Goal: Find specific fact: Find specific fact

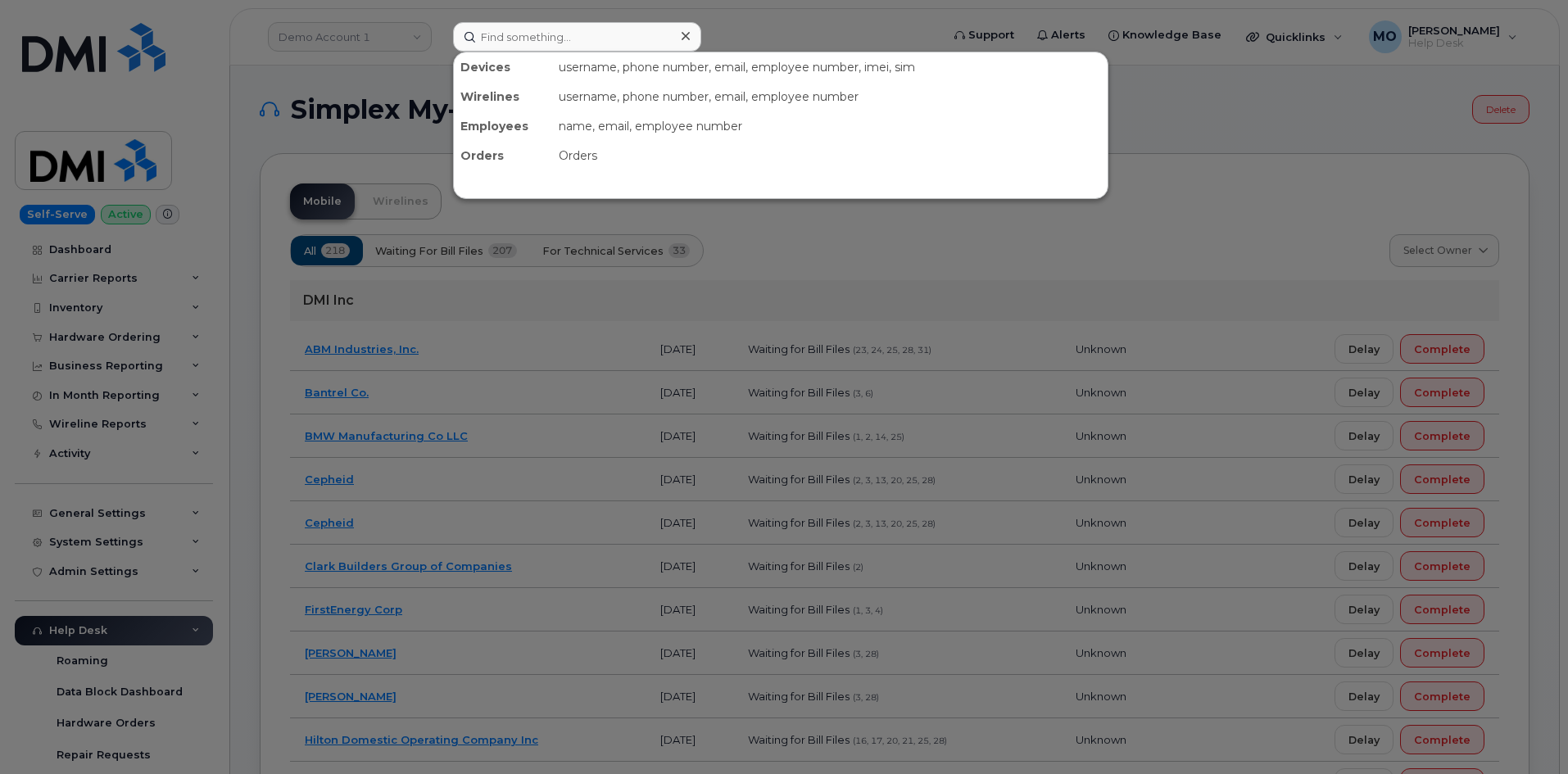
click at [565, 45] on input at bounding box center [577, 37] width 248 height 30
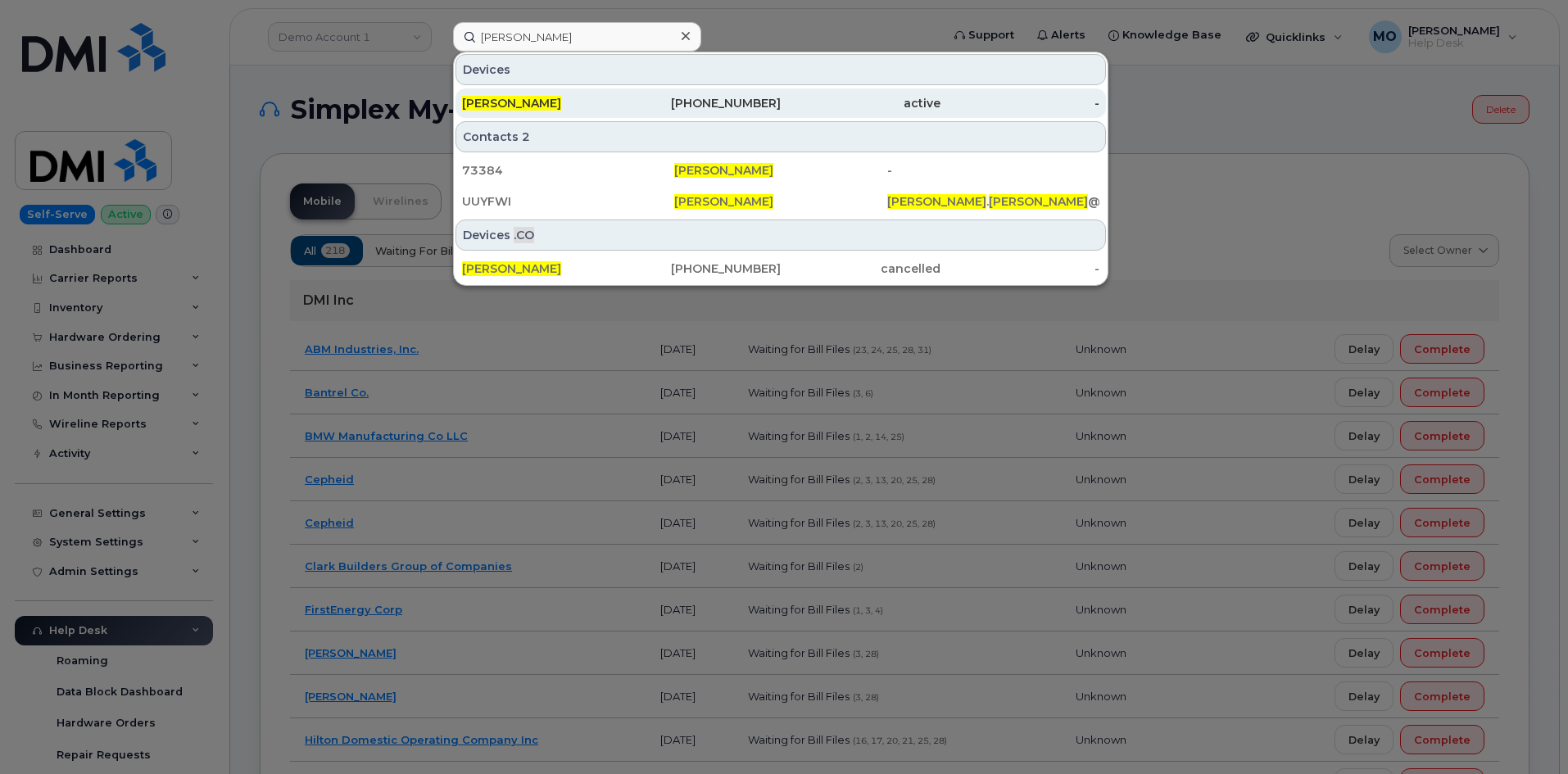
type input "jackie gordon"
click at [593, 109] on div "[PERSON_NAME]" at bounding box center [542, 103] width 160 height 16
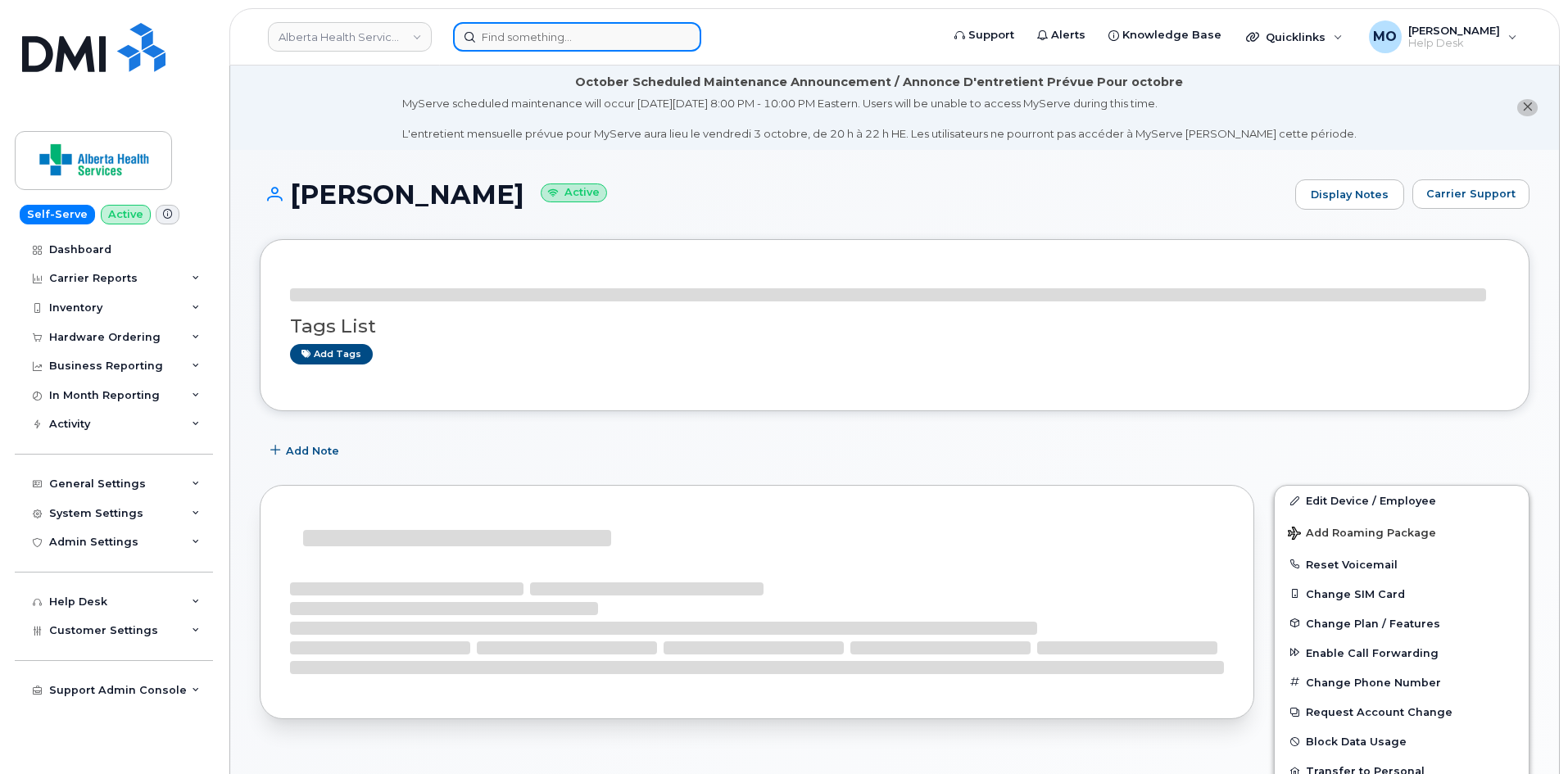
click at [577, 39] on input at bounding box center [577, 37] width 248 height 30
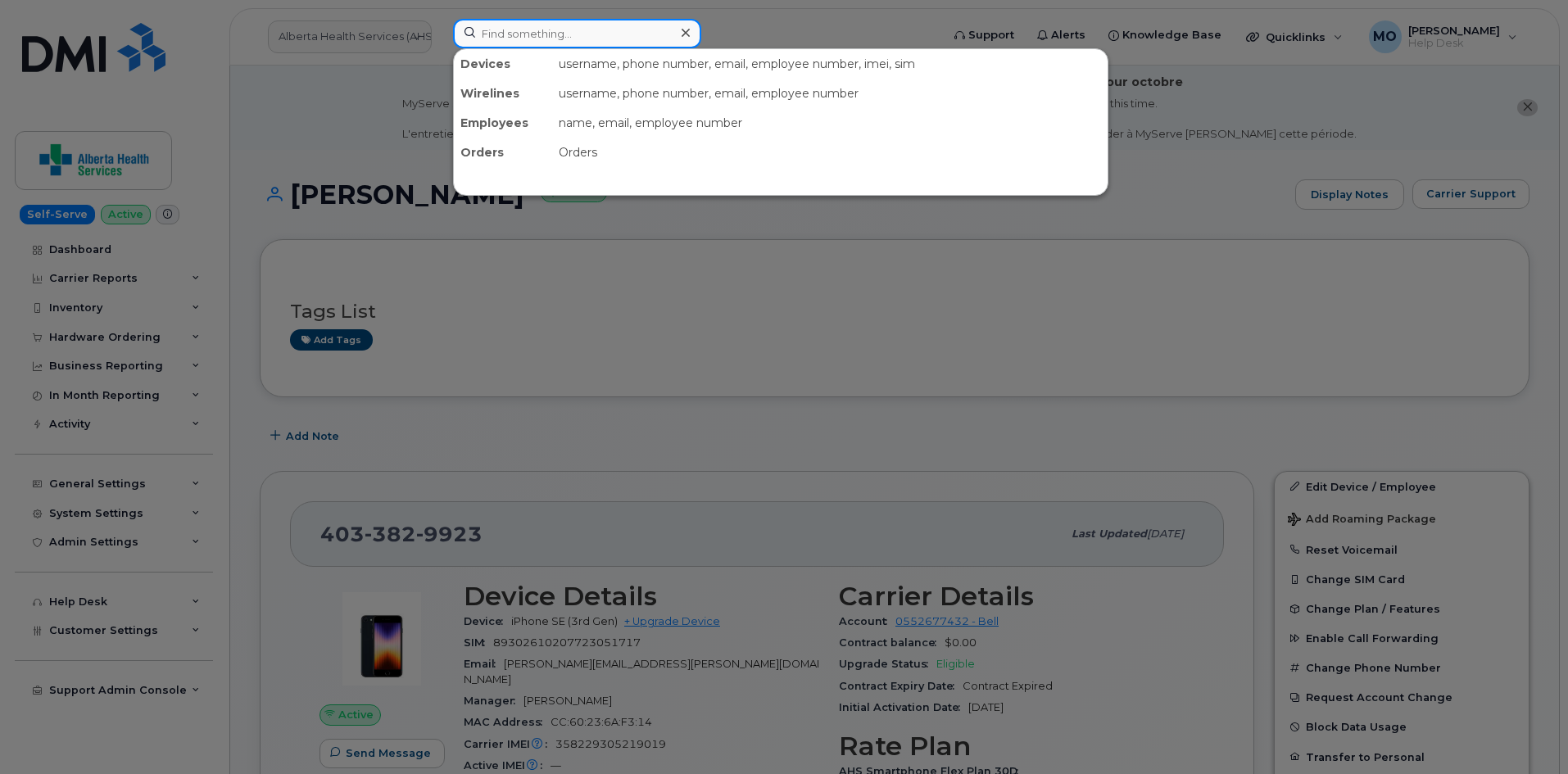
click at [565, 40] on input at bounding box center [577, 34] width 248 height 30
paste input "773-251-8505"
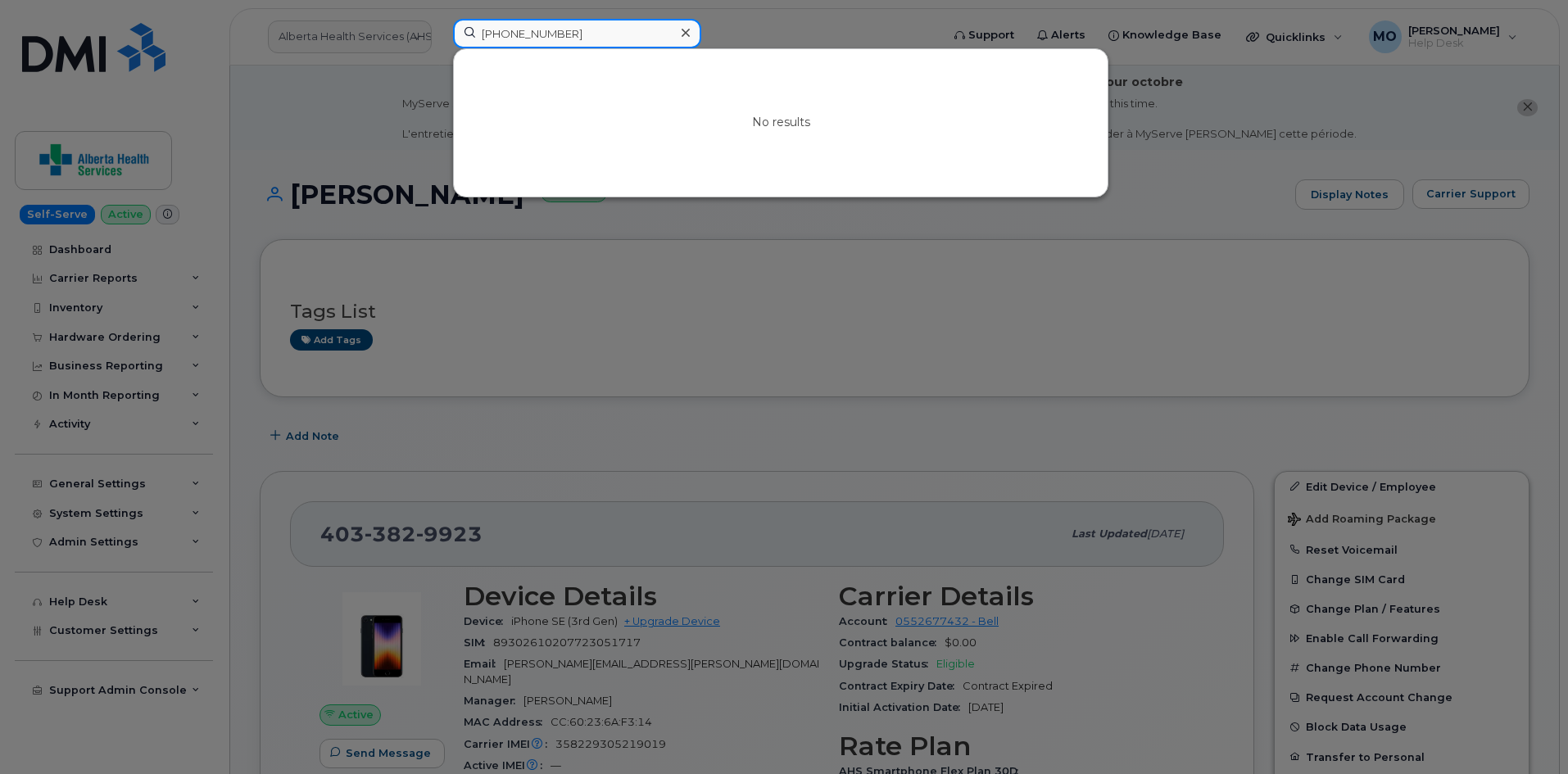
type input "773-251-8505"
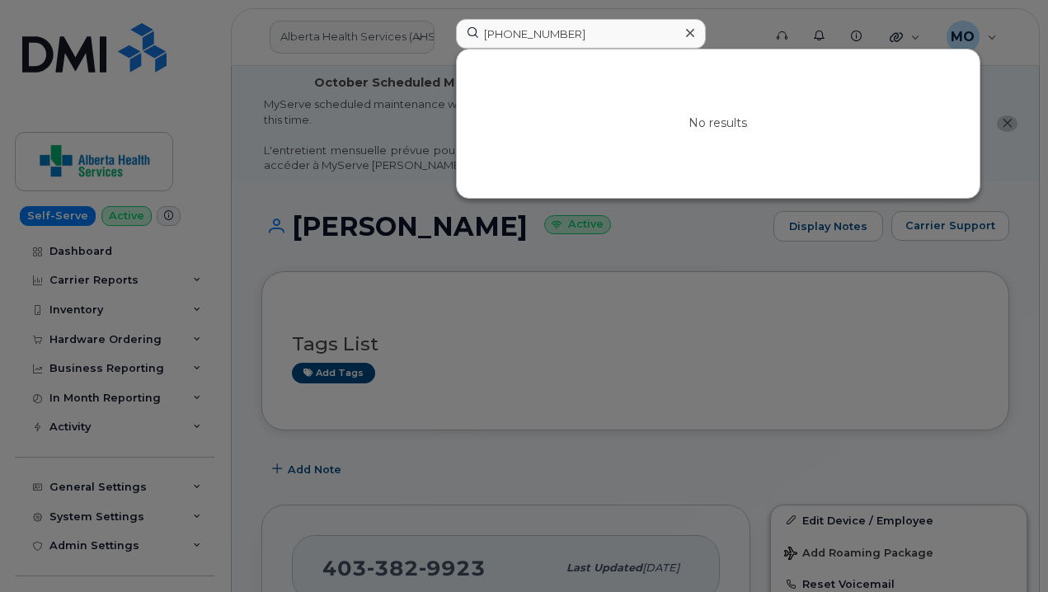
click at [693, 36] on icon at bounding box center [690, 33] width 8 height 8
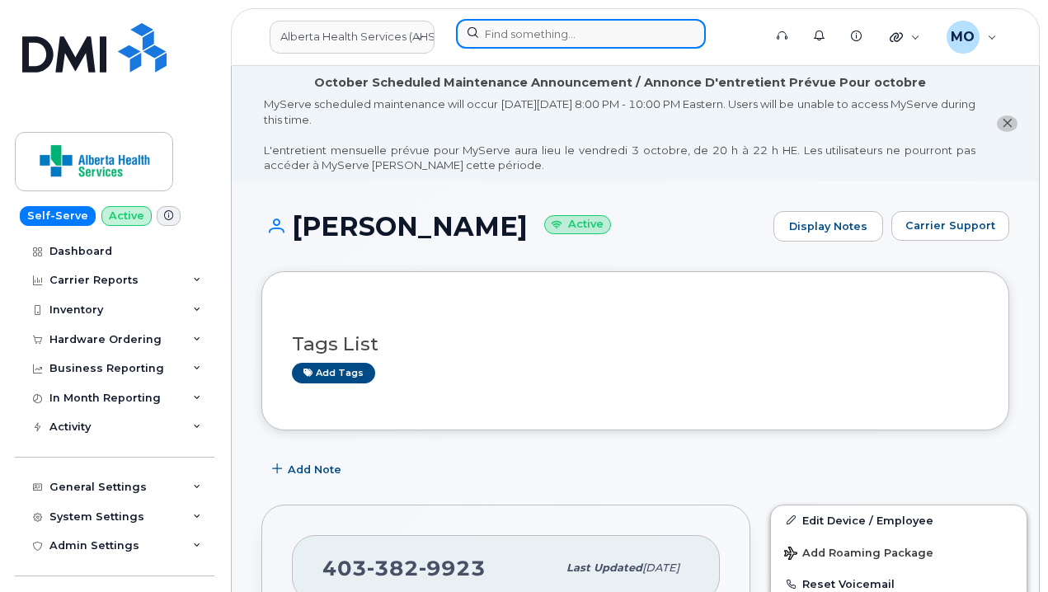
click at [645, 38] on input at bounding box center [581, 34] width 250 height 30
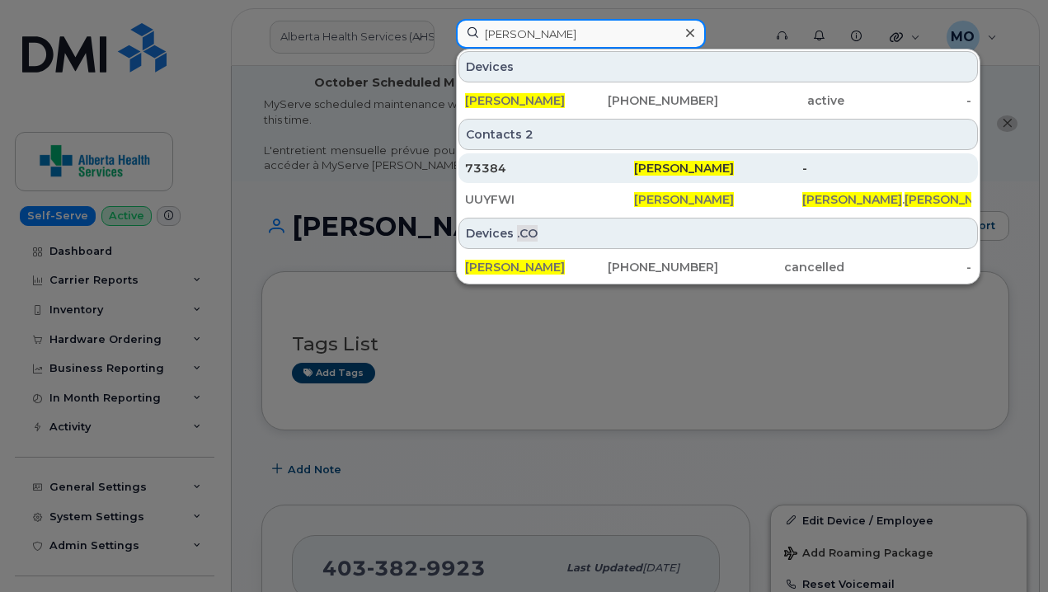
type input "jackie gordon"
click at [704, 175] on span "[PERSON_NAME]" at bounding box center [684, 168] width 100 height 15
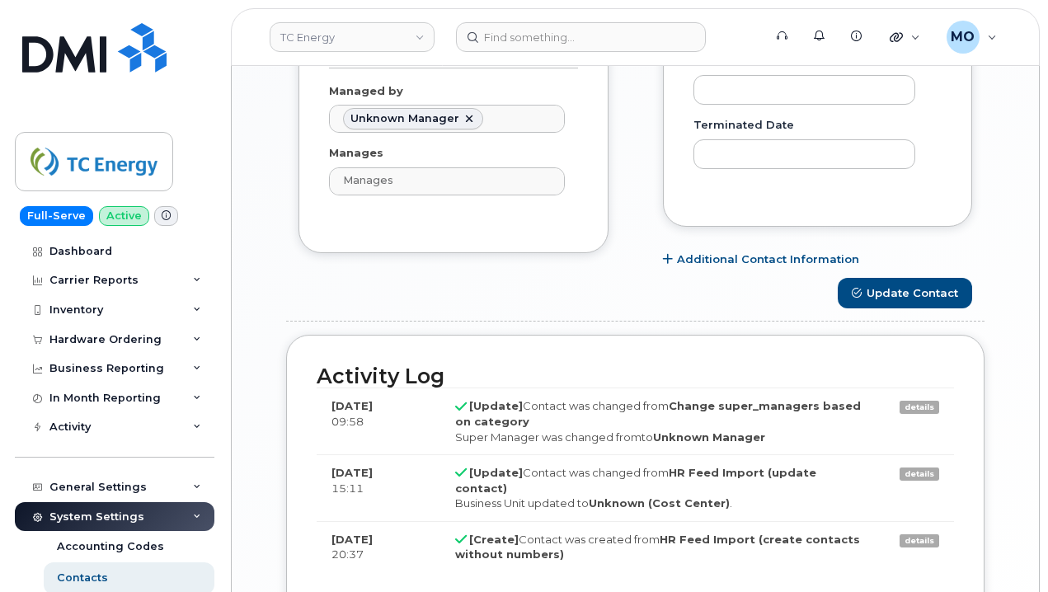
scroll to position [1154, 0]
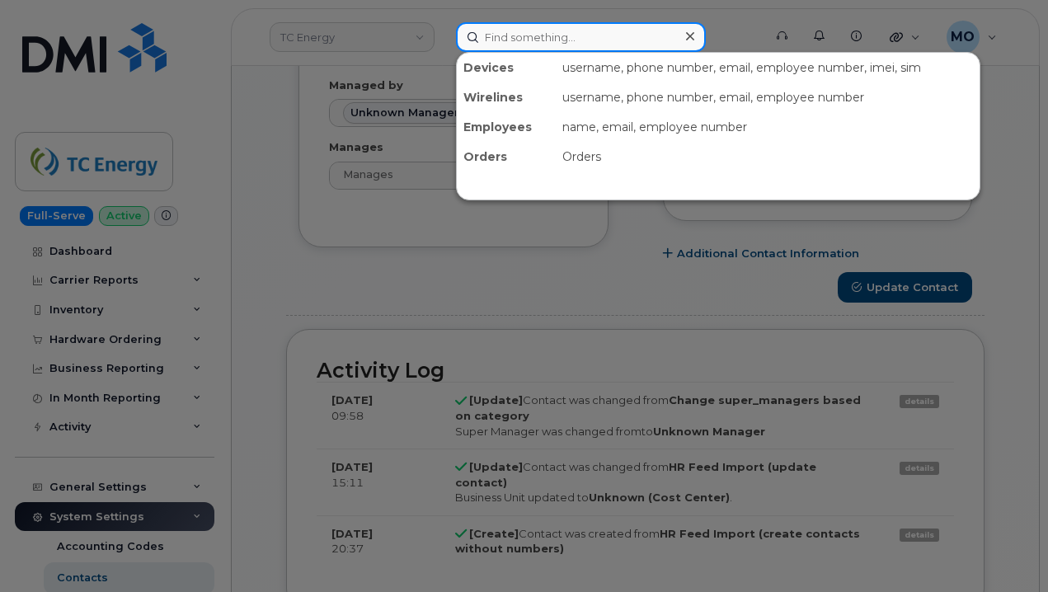
click at [627, 33] on input at bounding box center [581, 37] width 250 height 30
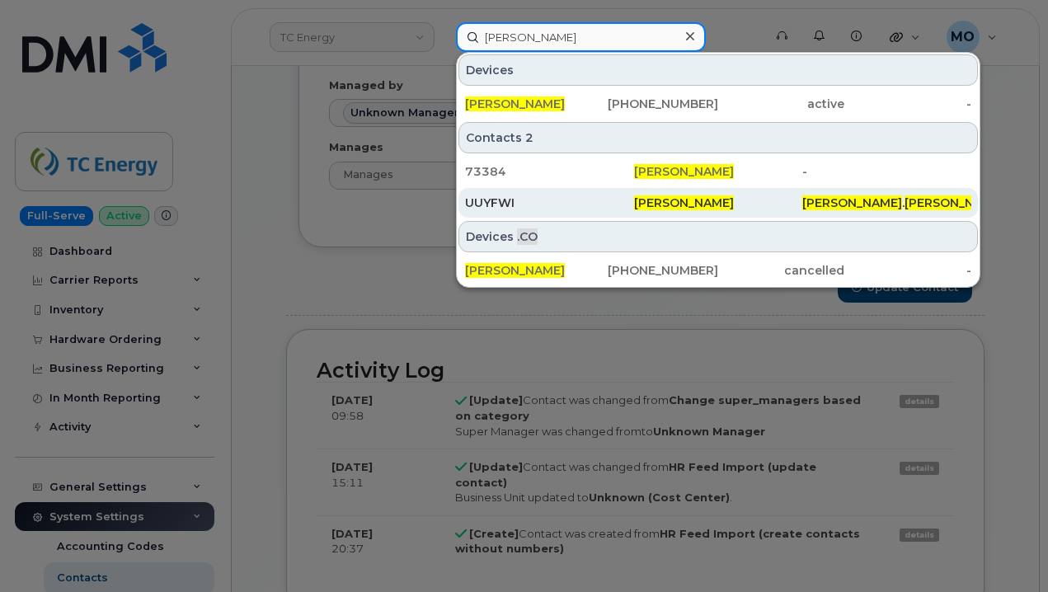
type input "[PERSON_NAME]"
click at [733, 205] on div "[PERSON_NAME]" at bounding box center [718, 203] width 169 height 16
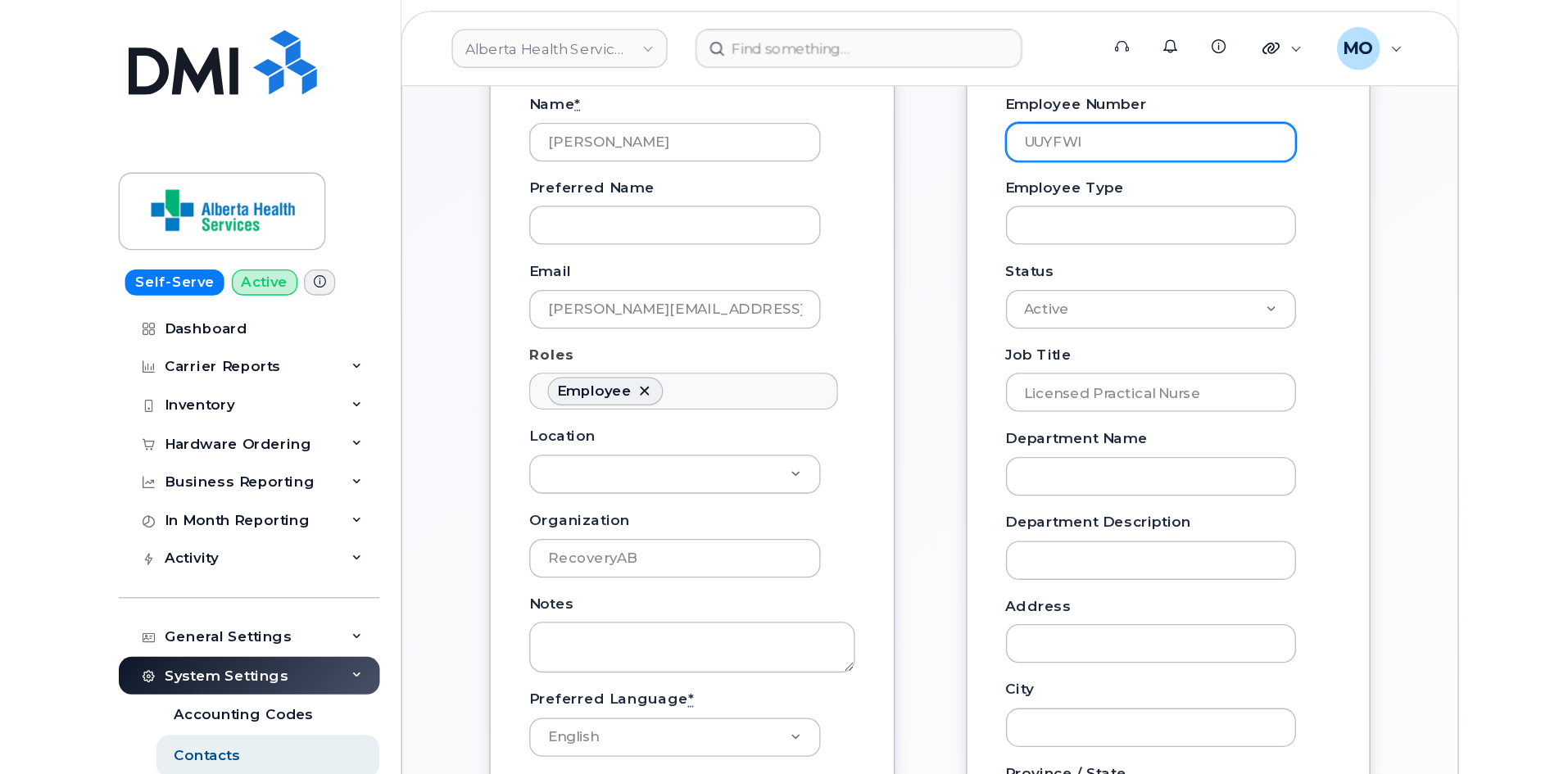
scroll to position [361, 0]
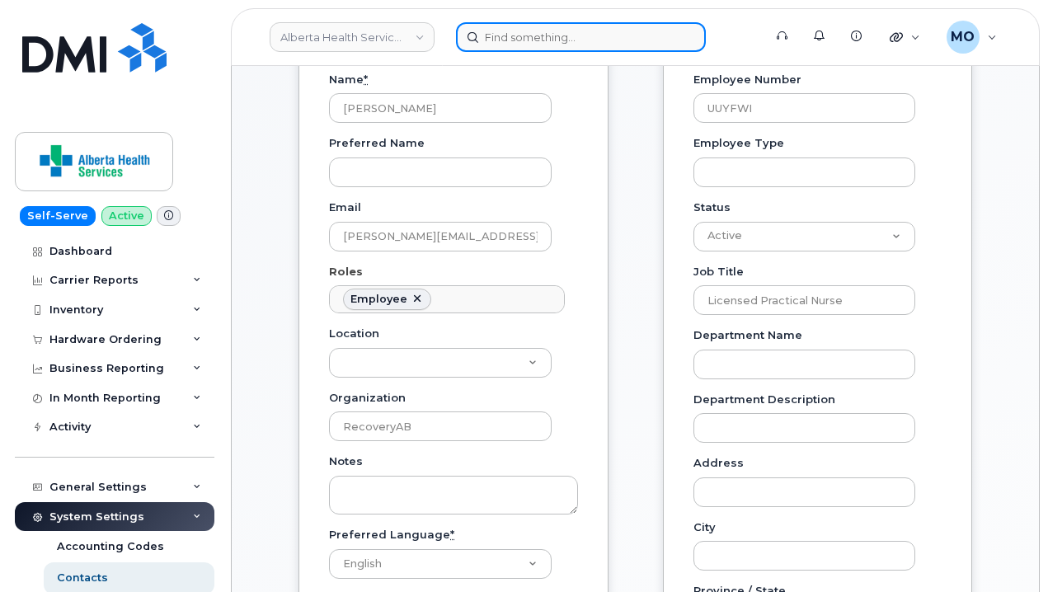
click at [549, 51] on input at bounding box center [581, 37] width 250 height 30
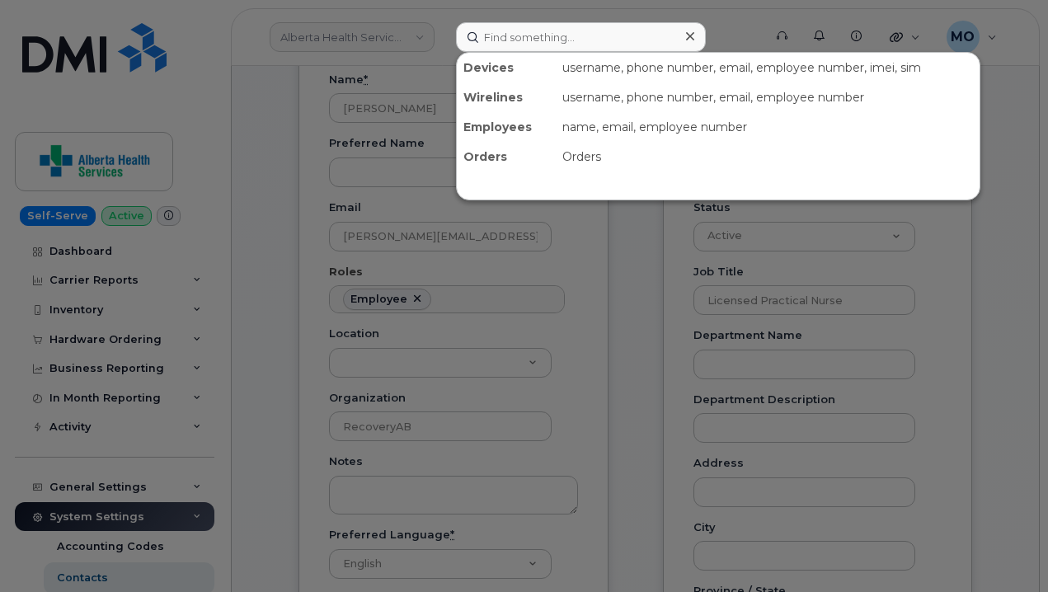
click at [301, 55] on div at bounding box center [524, 296] width 1048 height 592
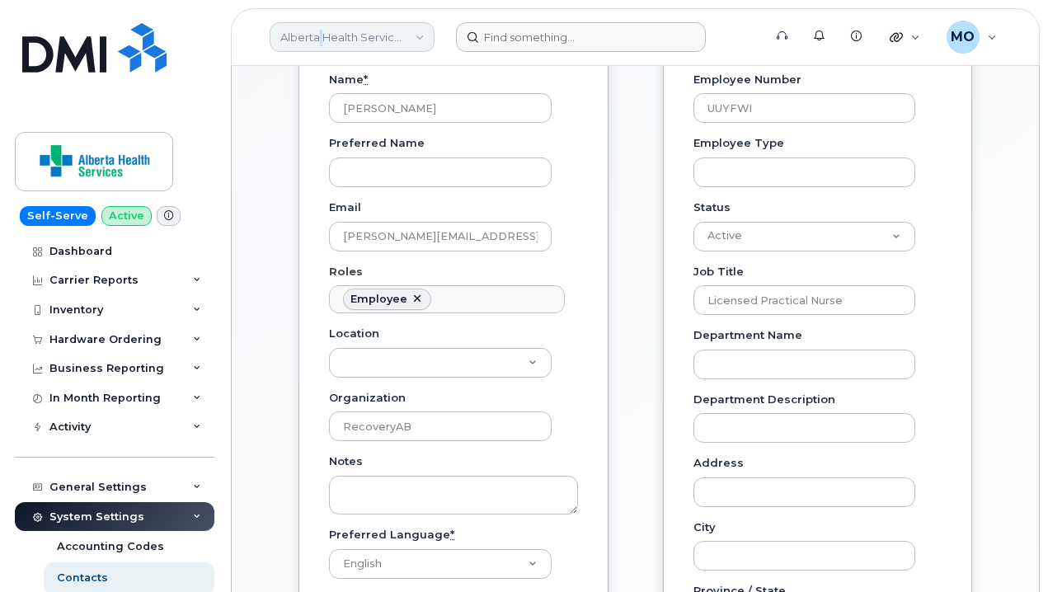
drag, startPoint x: 320, startPoint y: 36, endPoint x: 321, endPoint y: 45, distance: 9.2
click at [321, 45] on link "Alberta Health Services (AHS)" at bounding box center [352, 37] width 165 height 30
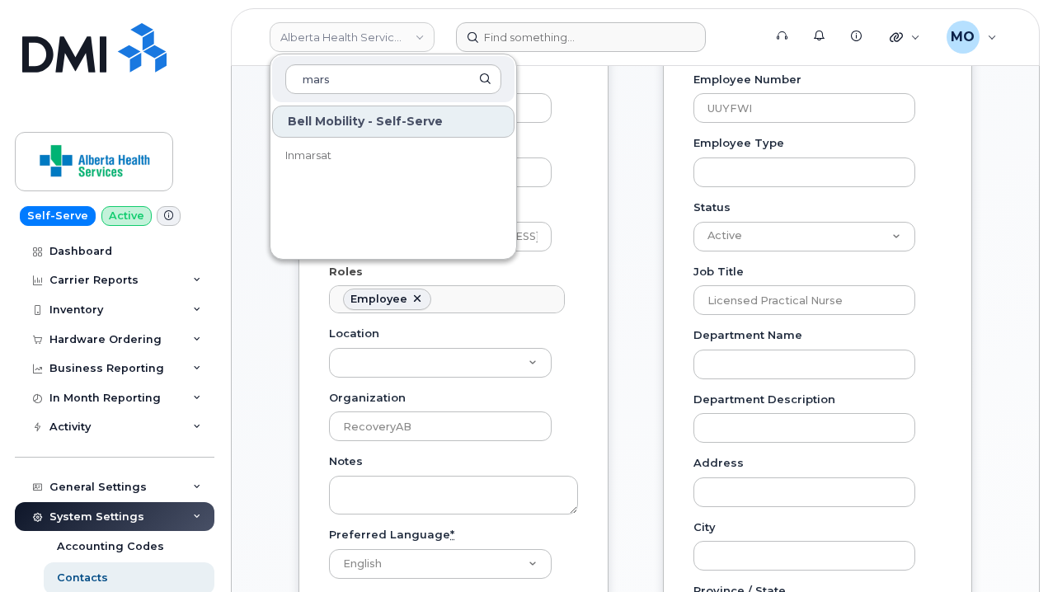
type input "mars"
click at [599, 152] on div "General Name * Jackie Gordon Preferred Name Email Jackie.Gordon@recoveryalberta…" at bounding box center [453, 348] width 310 height 706
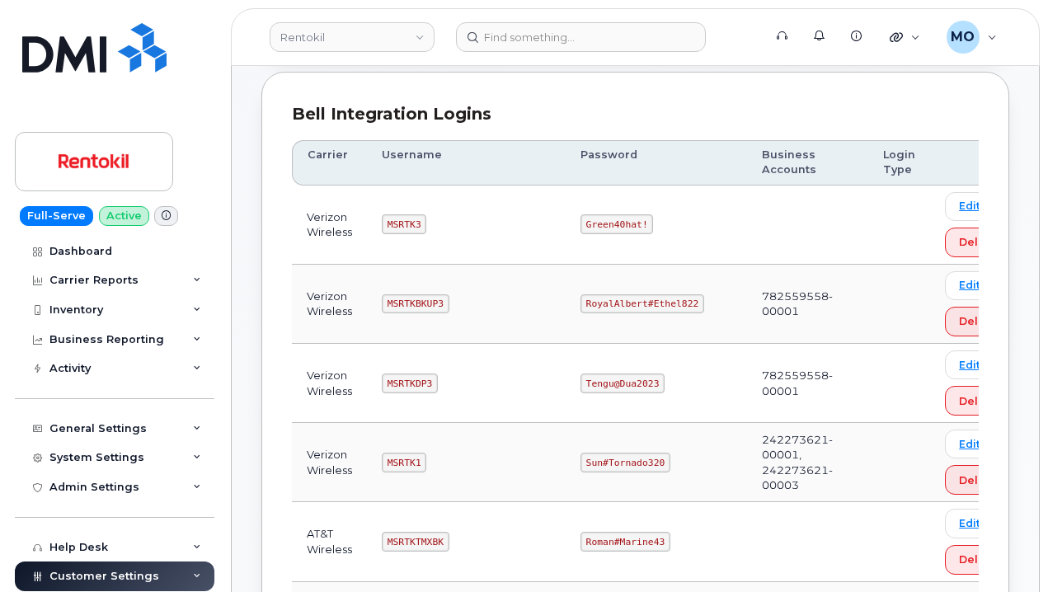
scroll to position [247, 0]
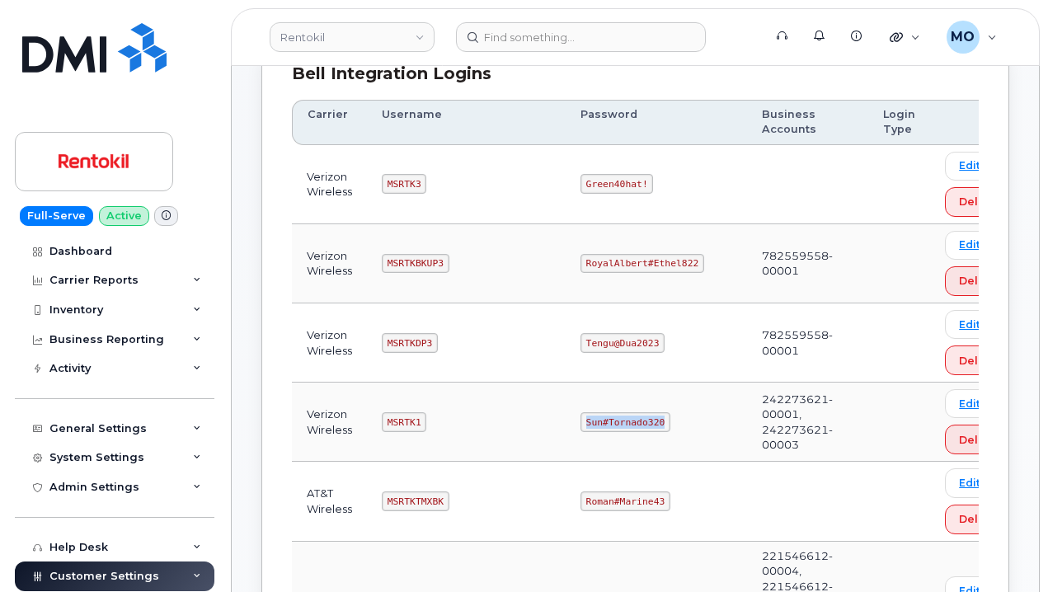
drag, startPoint x: 566, startPoint y: 433, endPoint x: 687, endPoint y: 428, distance: 121.3
click at [687, 428] on td "Sun#Tornado320" at bounding box center [655, 421] width 181 height 79
copy code "Sun#Tornado320"
